Goal: Task Accomplishment & Management: Complete application form

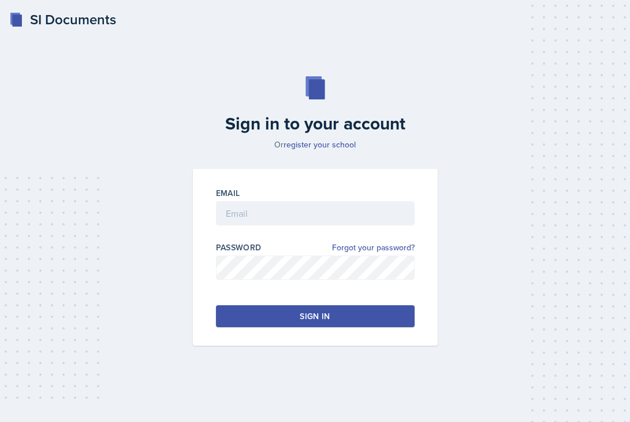
click at [361, 196] on div "Email" at bounding box center [315, 193] width 199 height 12
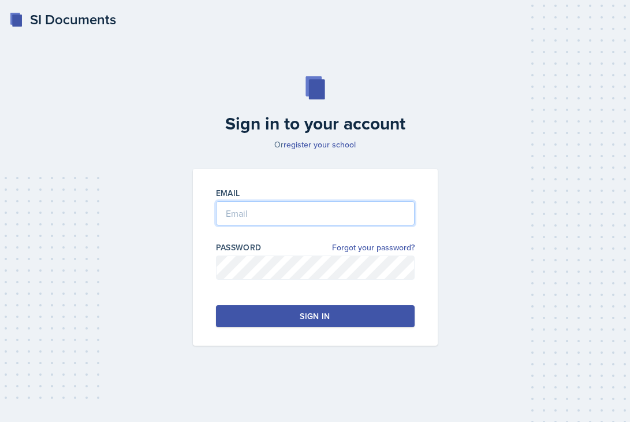
click at [346, 224] on input "email" at bounding box center [315, 213] width 199 height 24
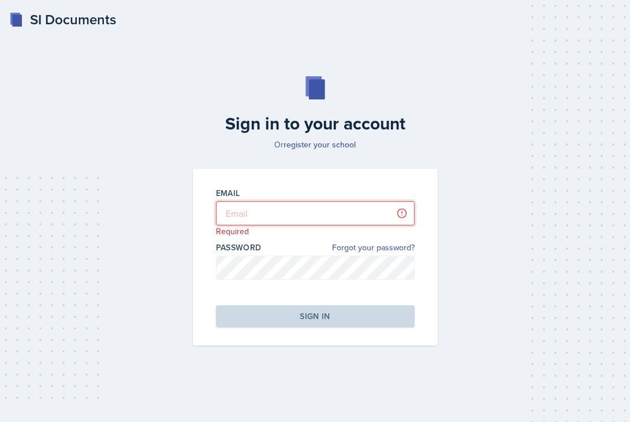
type input "[PERSON_NAME][EMAIL_ADDRESS][DOMAIN_NAME]"
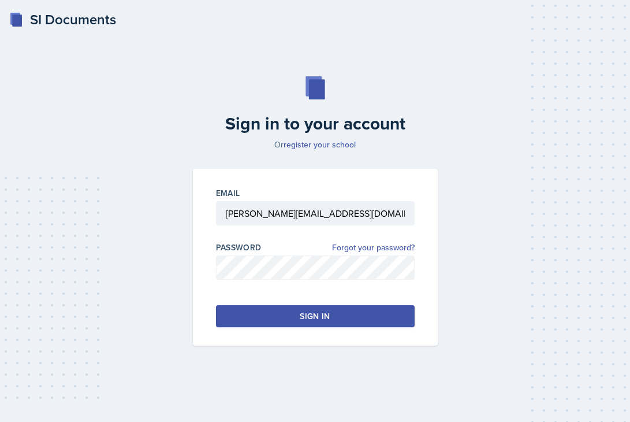
click at [353, 312] on button "Sign in" at bounding box center [315, 316] width 199 height 22
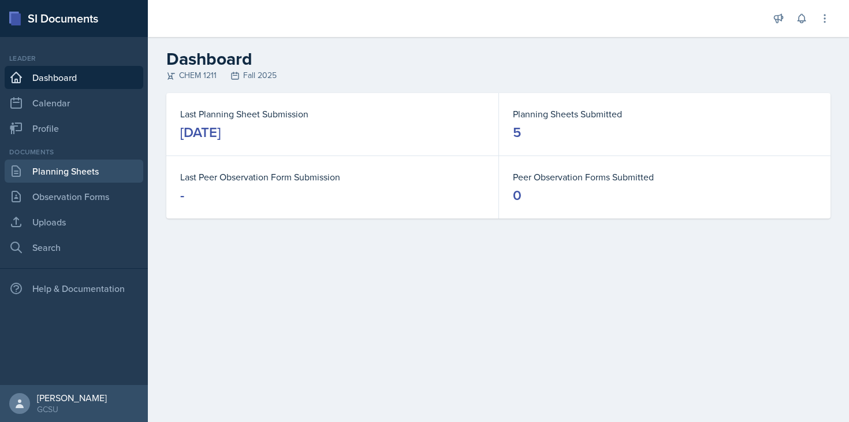
click at [98, 175] on link "Planning Sheets" at bounding box center [74, 170] width 139 height 23
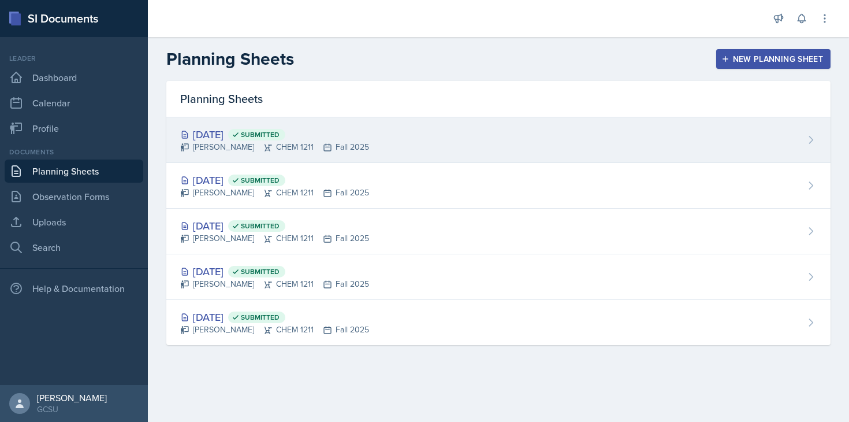
click at [482, 126] on div "[DATE] Submitted [PERSON_NAME] CHEM 1211 Fall 2025" at bounding box center [498, 140] width 664 height 46
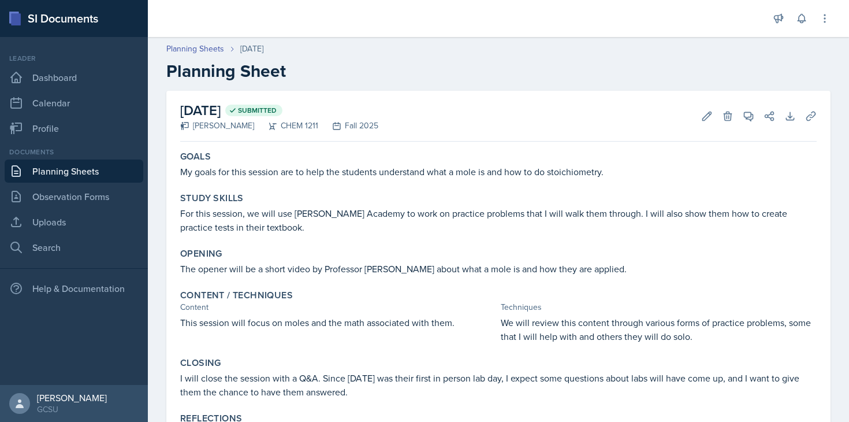
click at [98, 173] on link "Planning Sheets" at bounding box center [74, 170] width 139 height 23
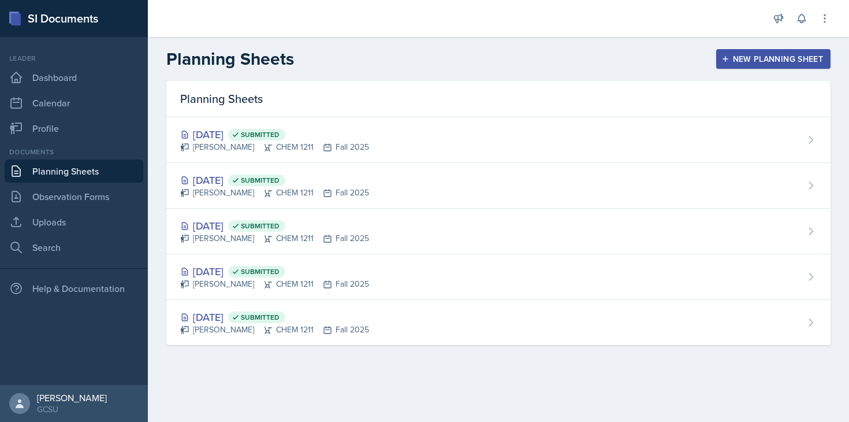
click at [630, 62] on div "New Planning Sheet" at bounding box center [773, 58] width 99 height 9
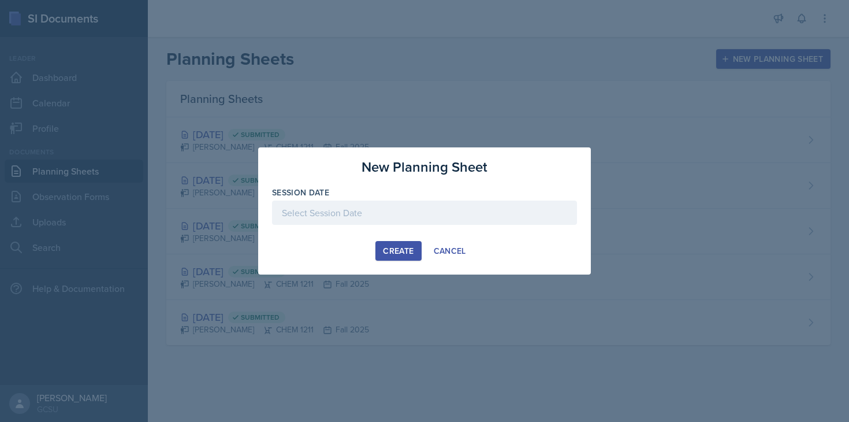
click at [434, 204] on div at bounding box center [424, 212] width 305 height 24
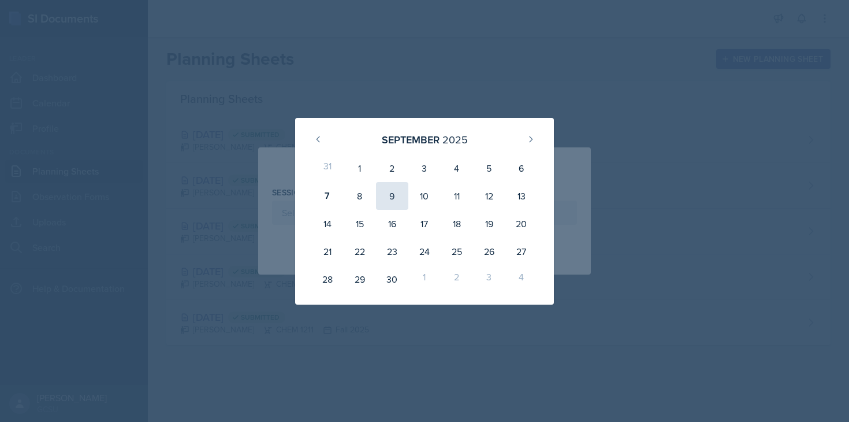
click at [392, 195] on div "9" at bounding box center [392, 196] width 32 height 28
type input "[DATE]"
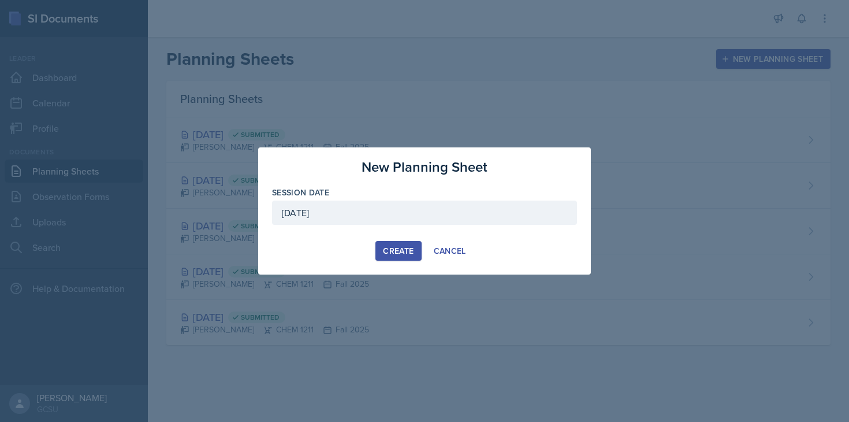
click at [393, 252] on div "Create" at bounding box center [398, 250] width 31 height 9
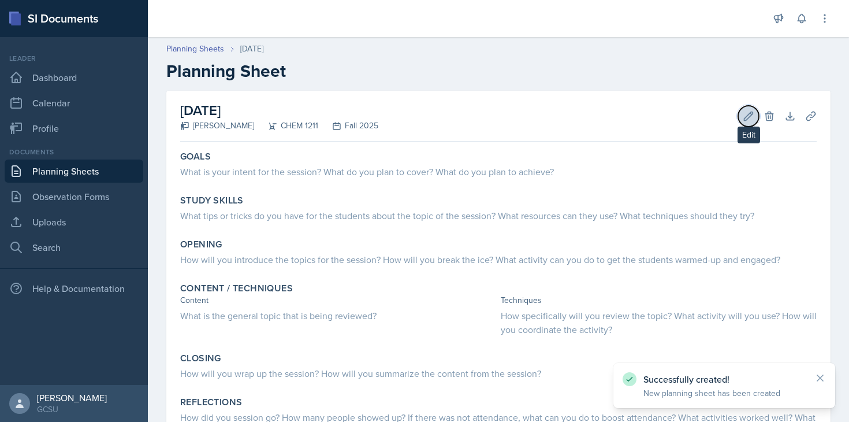
click at [630, 117] on icon at bounding box center [749, 116] width 12 height 12
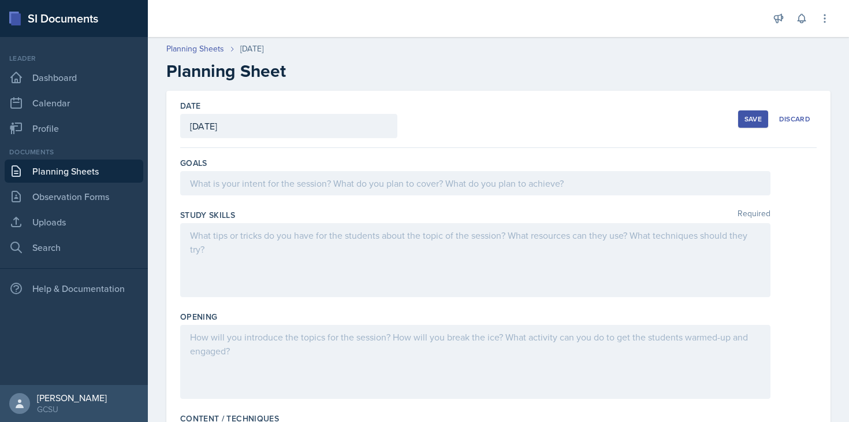
click at [367, 177] on div at bounding box center [475, 183] width 590 height 24
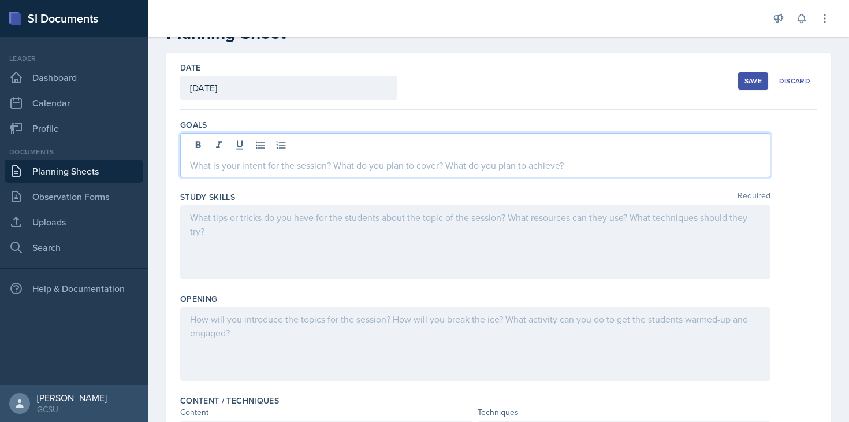
scroll to position [40, 0]
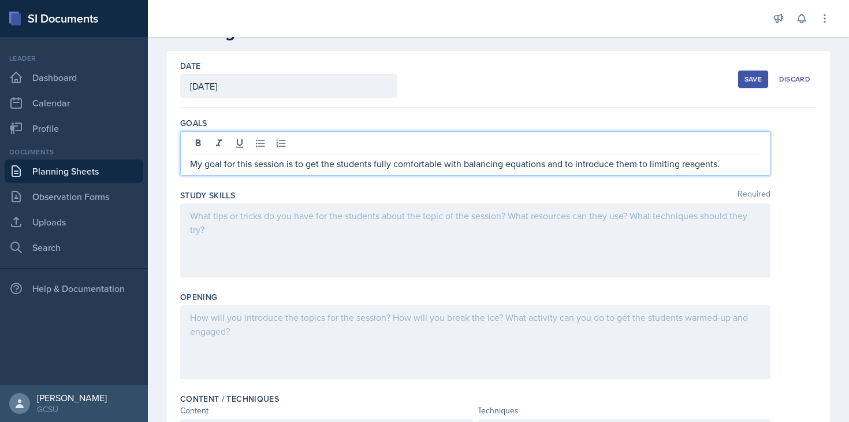
click at [295, 256] on div at bounding box center [475, 240] width 590 height 74
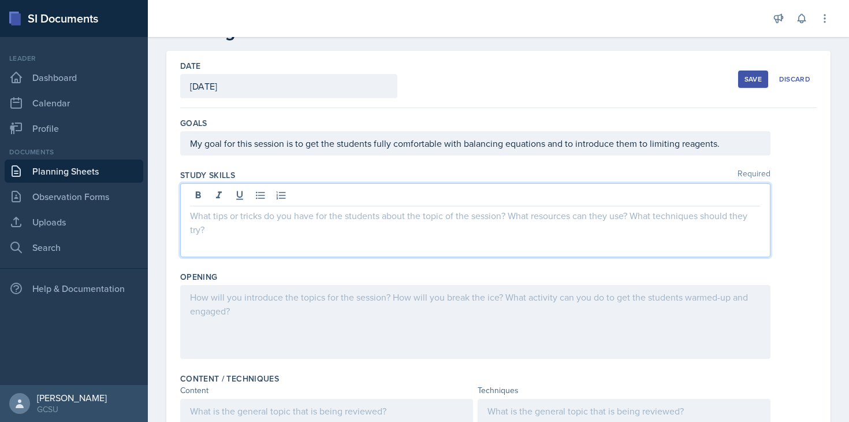
scroll to position [60, 0]
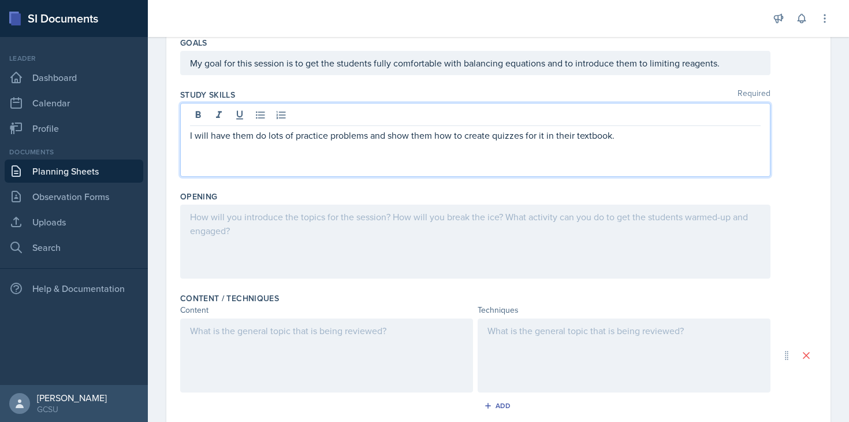
click at [301, 259] on div at bounding box center [475, 241] width 590 height 74
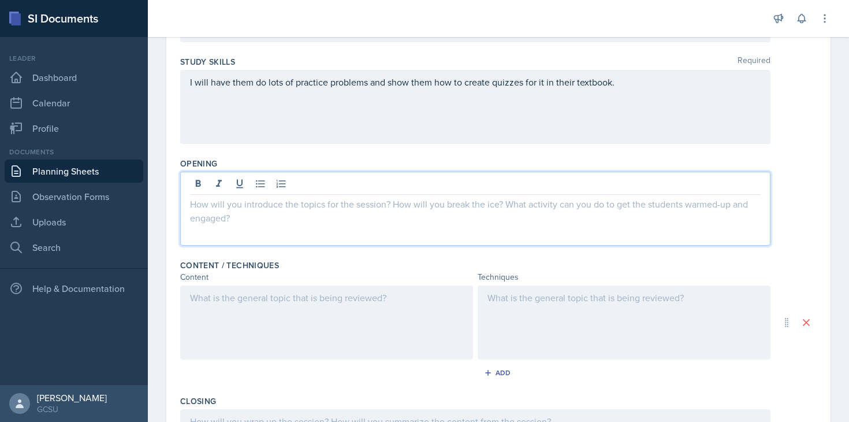
scroll to position [154, 0]
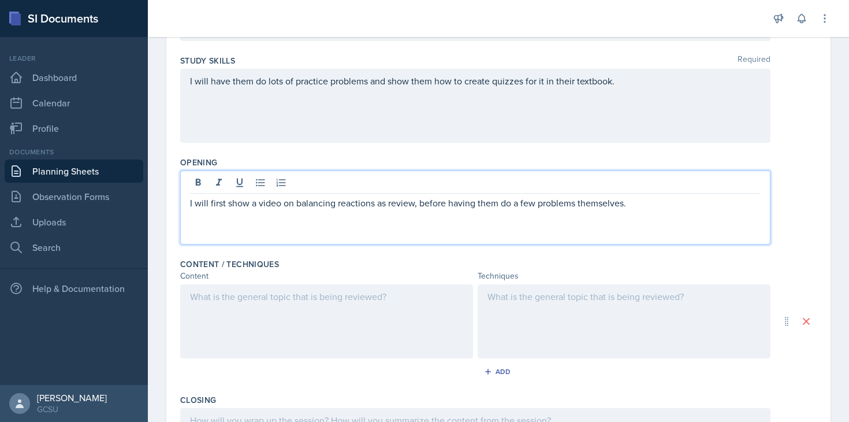
click at [260, 314] on div at bounding box center [326, 321] width 293 height 74
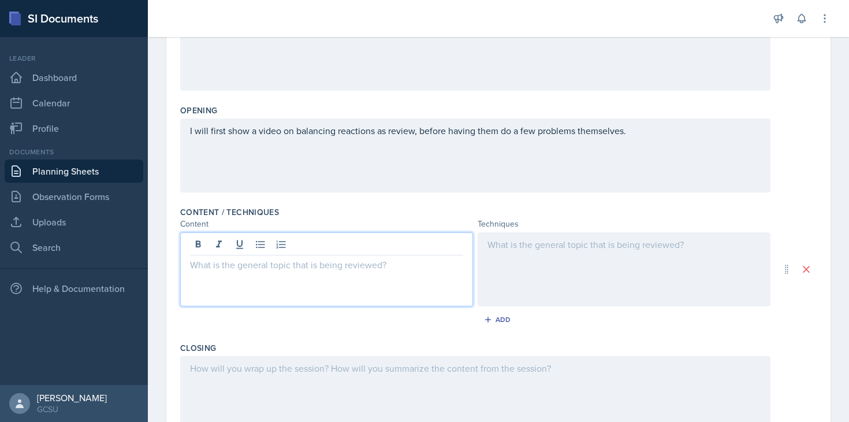
scroll to position [209, 0]
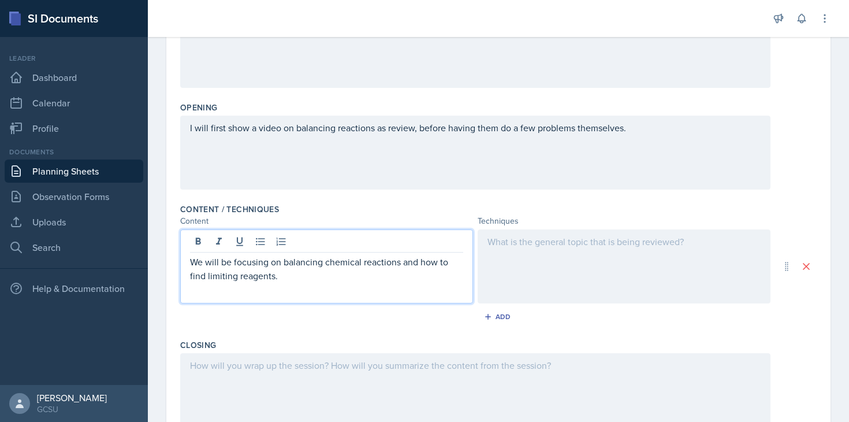
click at [522, 277] on div at bounding box center [624, 266] width 293 height 74
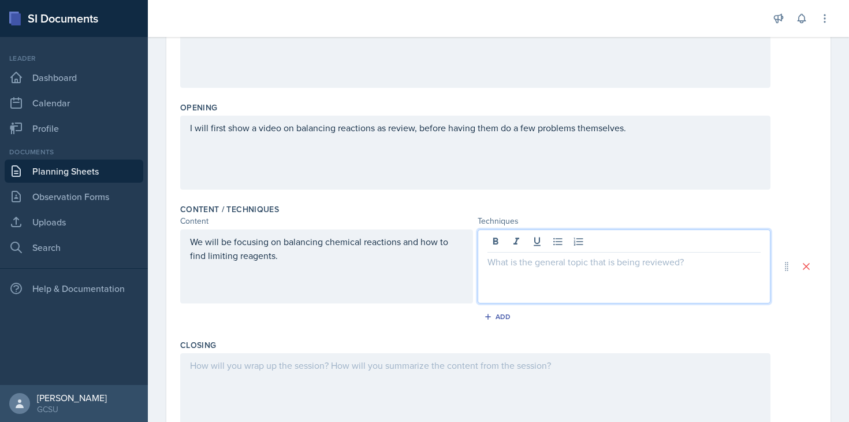
scroll to position [229, 0]
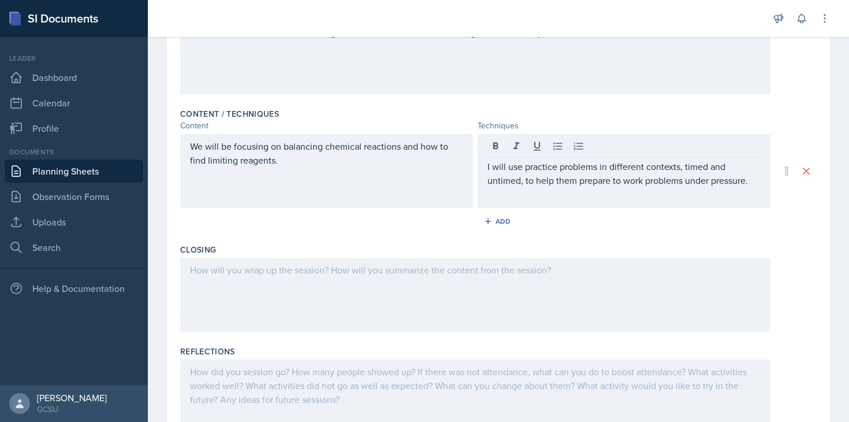
click at [396, 282] on div at bounding box center [475, 295] width 590 height 74
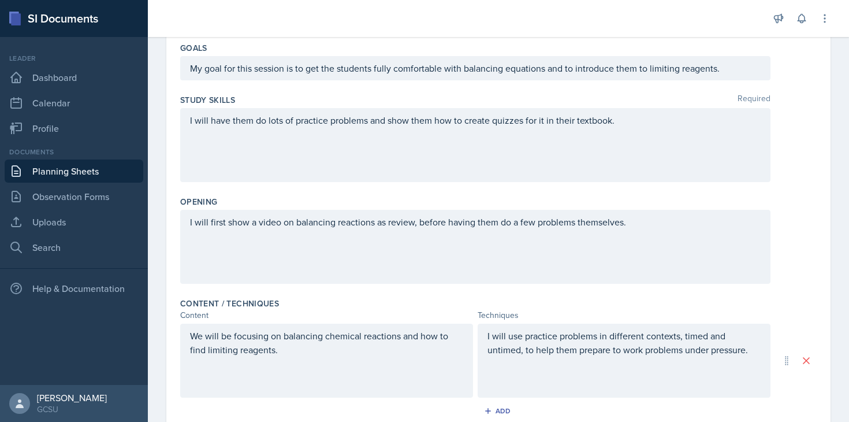
scroll to position [0, 0]
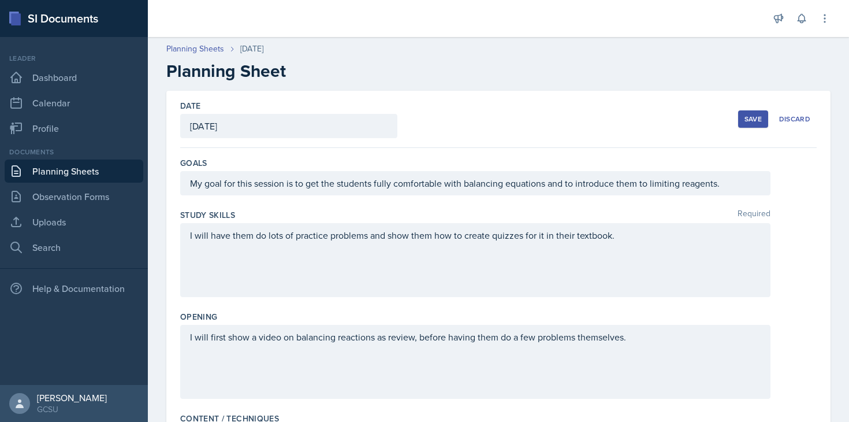
click at [630, 117] on button "Save" at bounding box center [753, 118] width 30 height 17
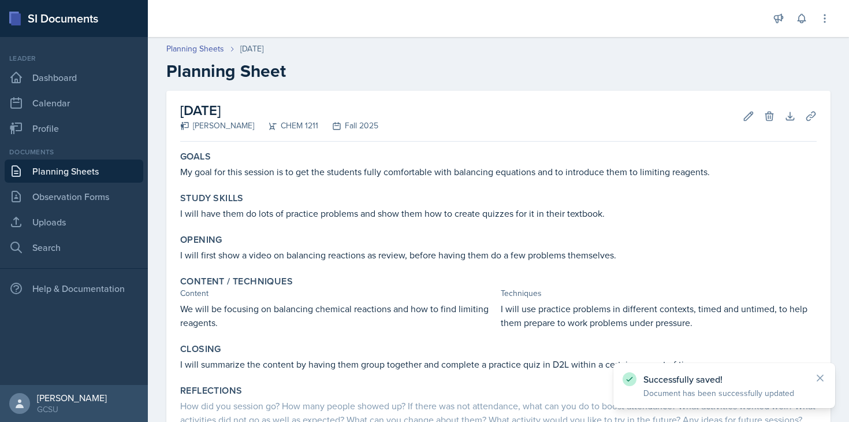
scroll to position [101, 0]
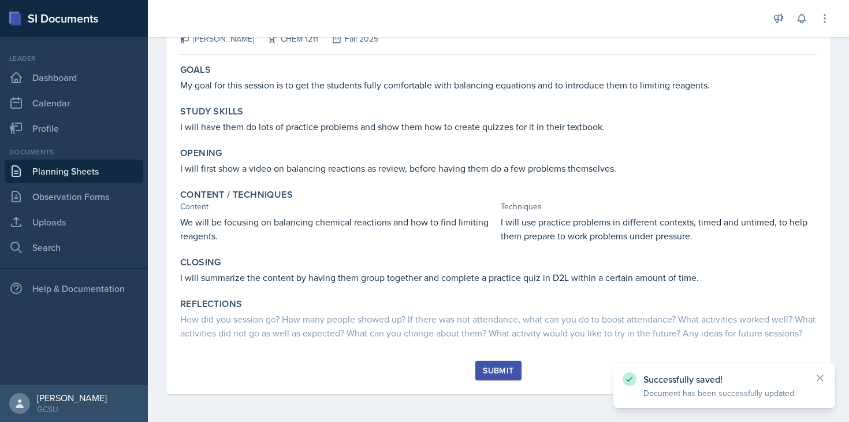
click at [509, 370] on div "Submit" at bounding box center [498, 370] width 31 height 9
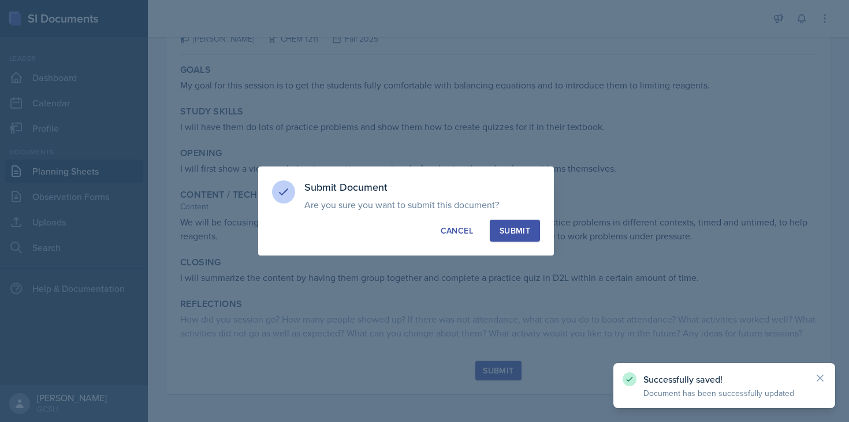
click at [518, 232] on div "Submit" at bounding box center [515, 231] width 31 height 12
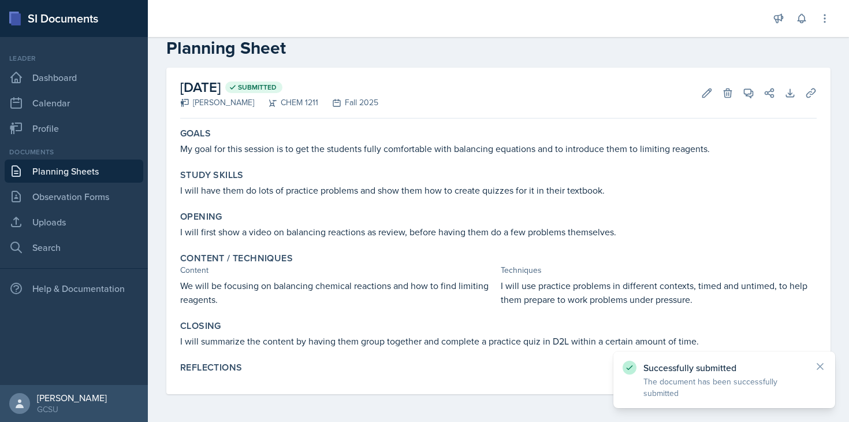
scroll to position [0, 0]
